Goal: Task Accomplishment & Management: Manage account settings

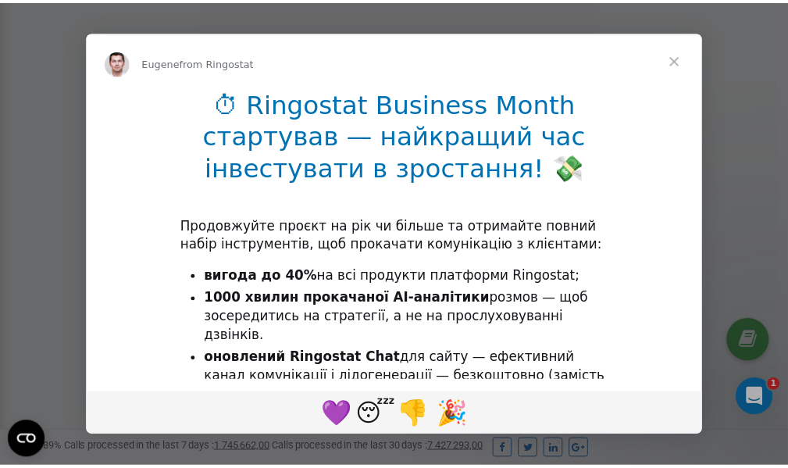
scroll to position [469, 0]
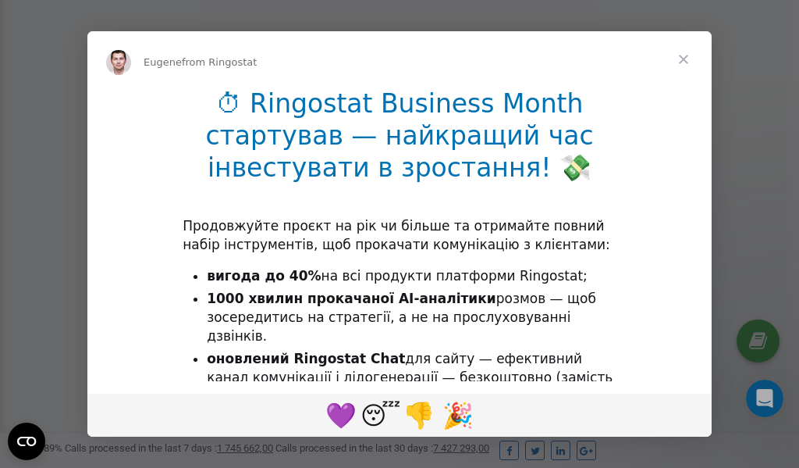
click at [686, 60] on span "Close" at bounding box center [684, 59] width 56 height 56
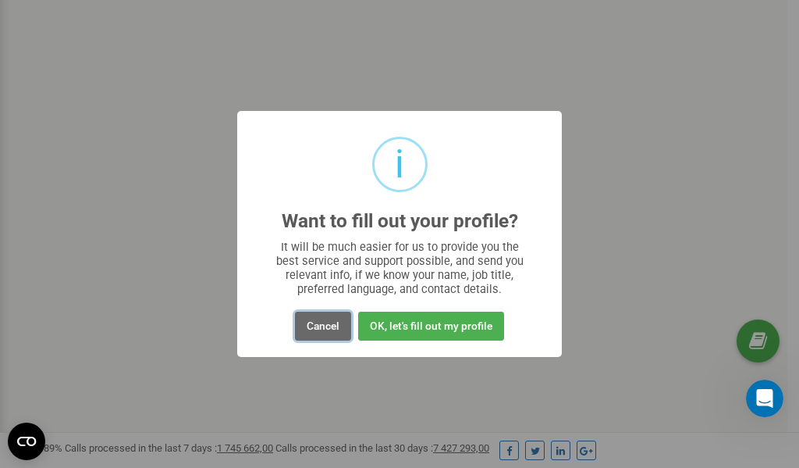
click at [319, 322] on button "Cancel" at bounding box center [323, 325] width 56 height 29
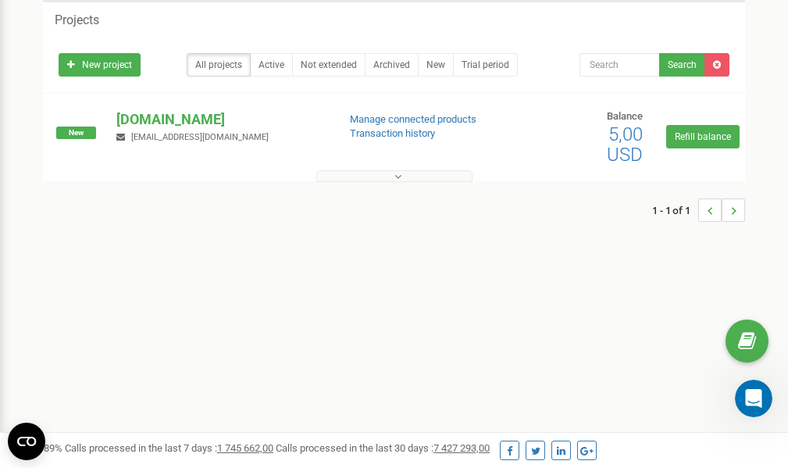
scroll to position [0, 0]
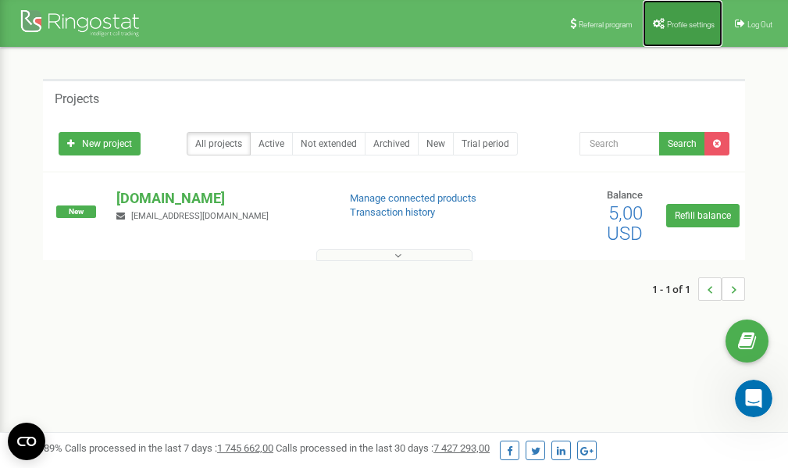
click at [676, 30] on link "Profile settings" at bounding box center [682, 23] width 80 height 47
